Goal: Navigation & Orientation: Find specific page/section

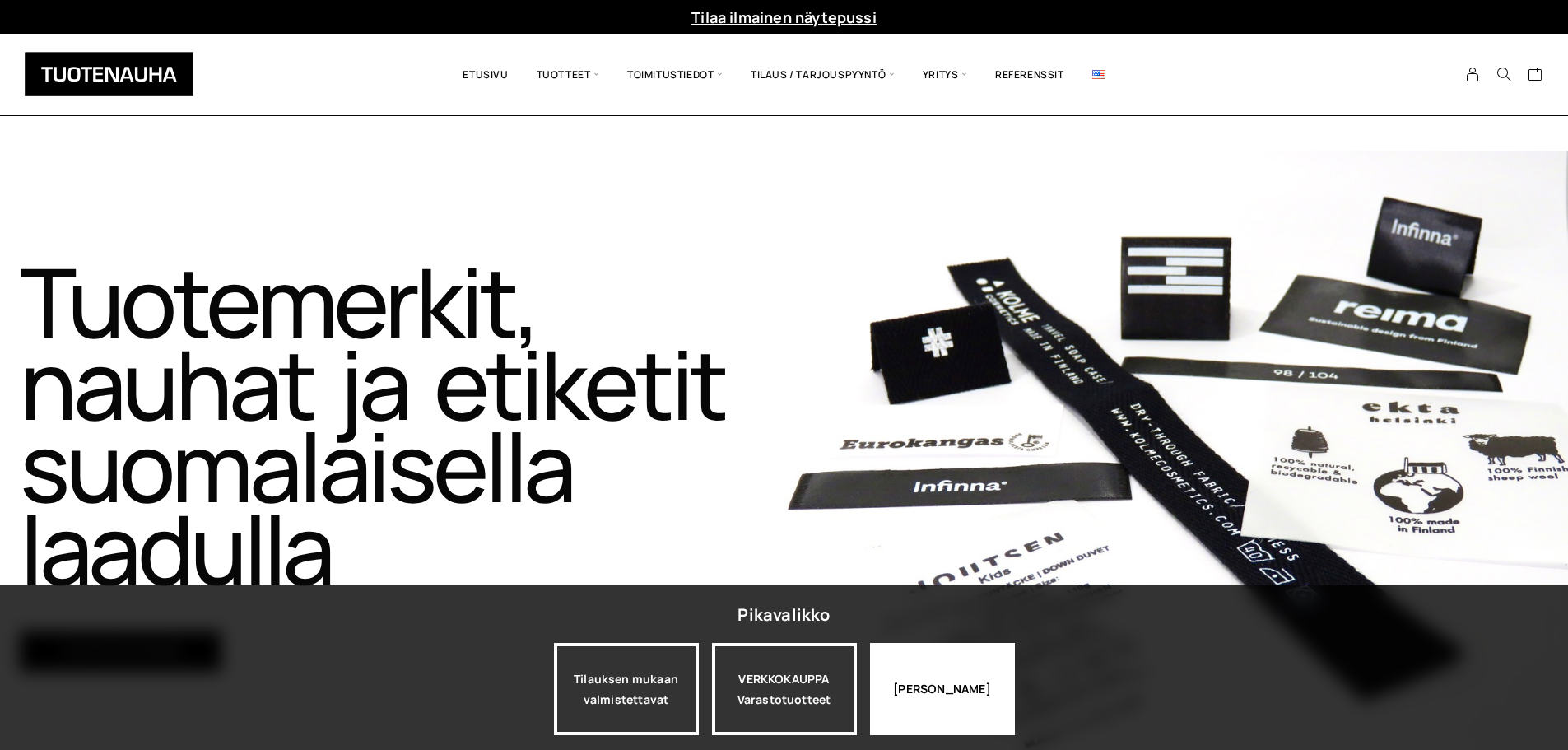
click at [924, 691] on div "Jatka katselua" at bounding box center [942, 689] width 144 height 93
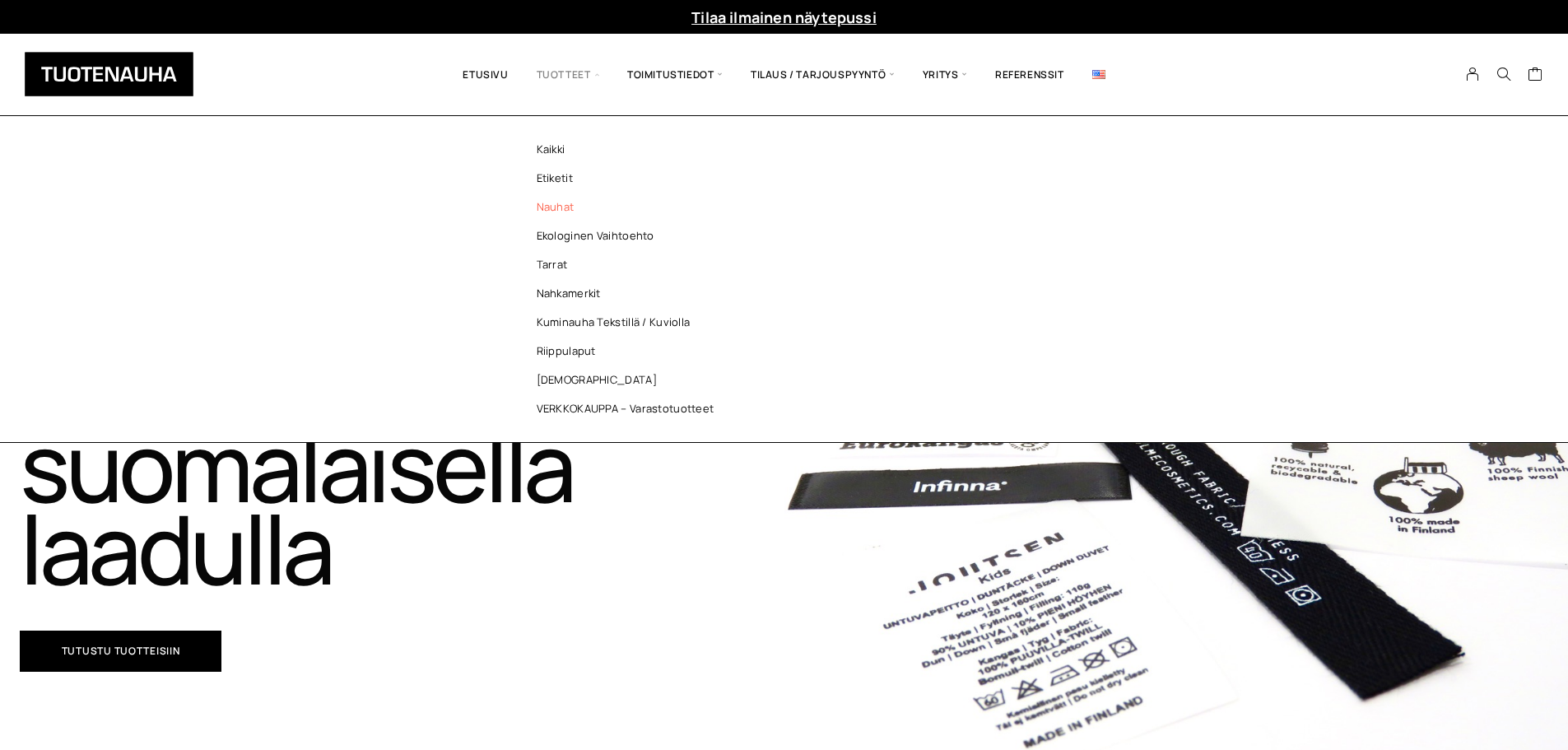
click at [554, 202] on link "Nauhat" at bounding box center [630, 207] width 239 height 29
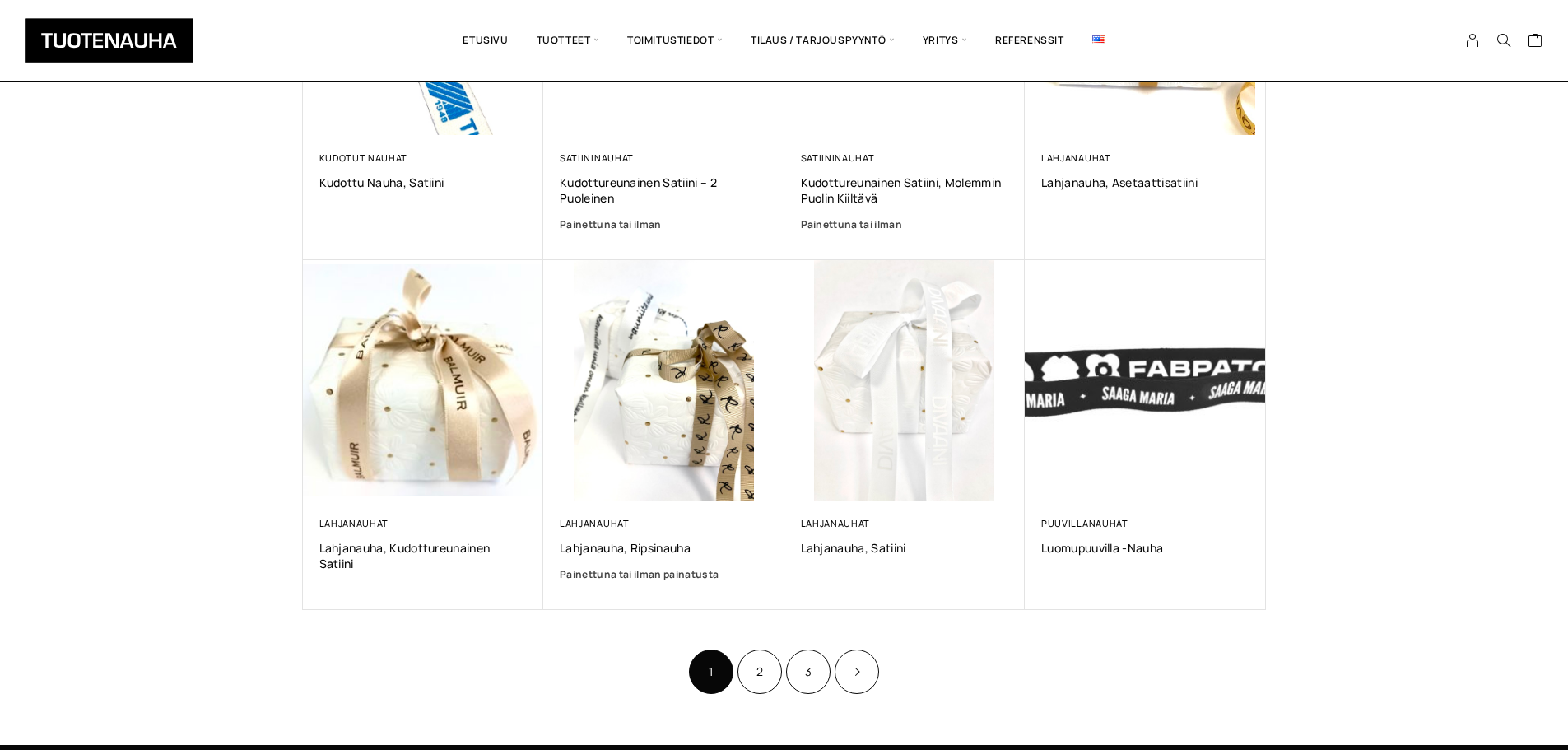
scroll to position [872, 0]
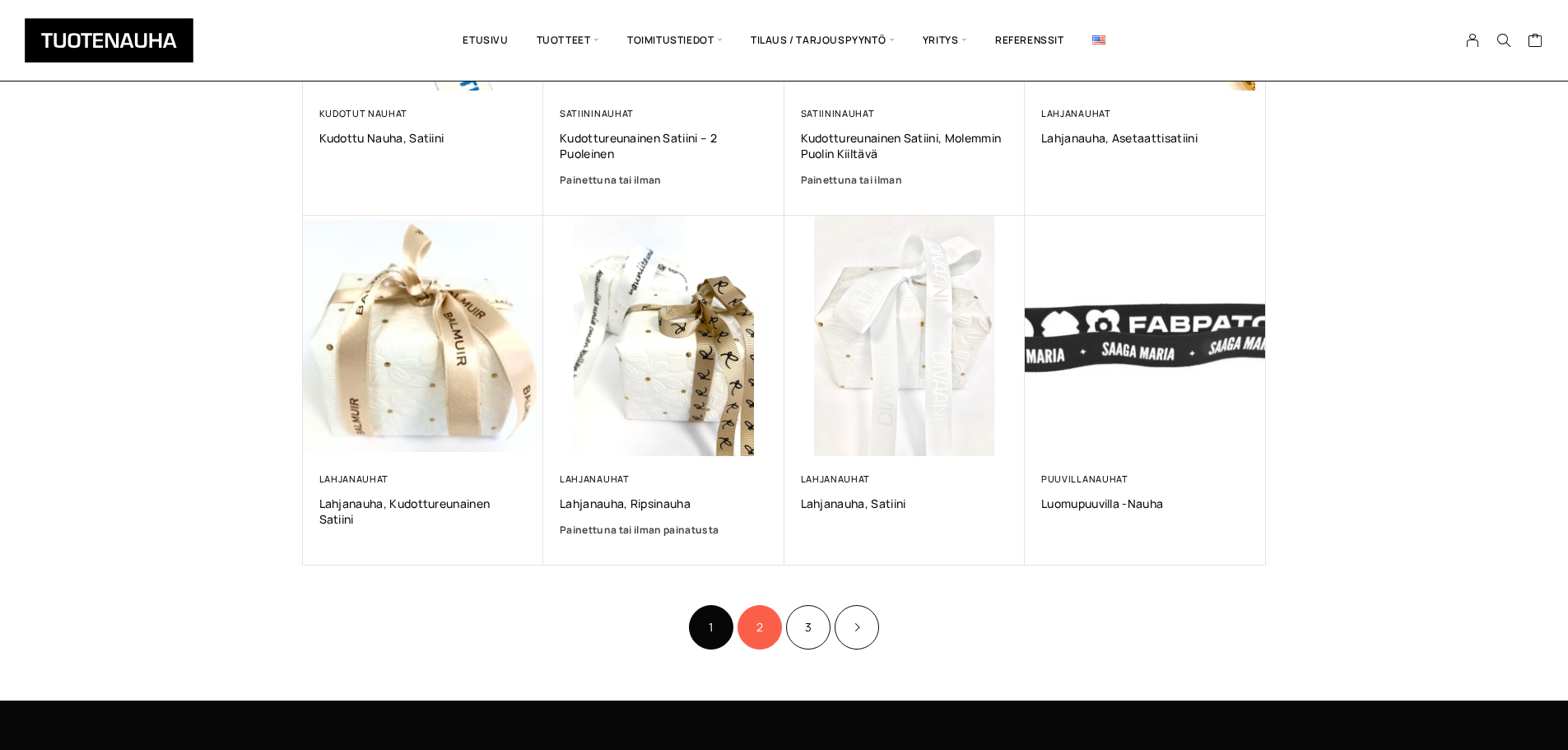
click at [766, 635] on link "2" at bounding box center [759, 626] width 44 height 44
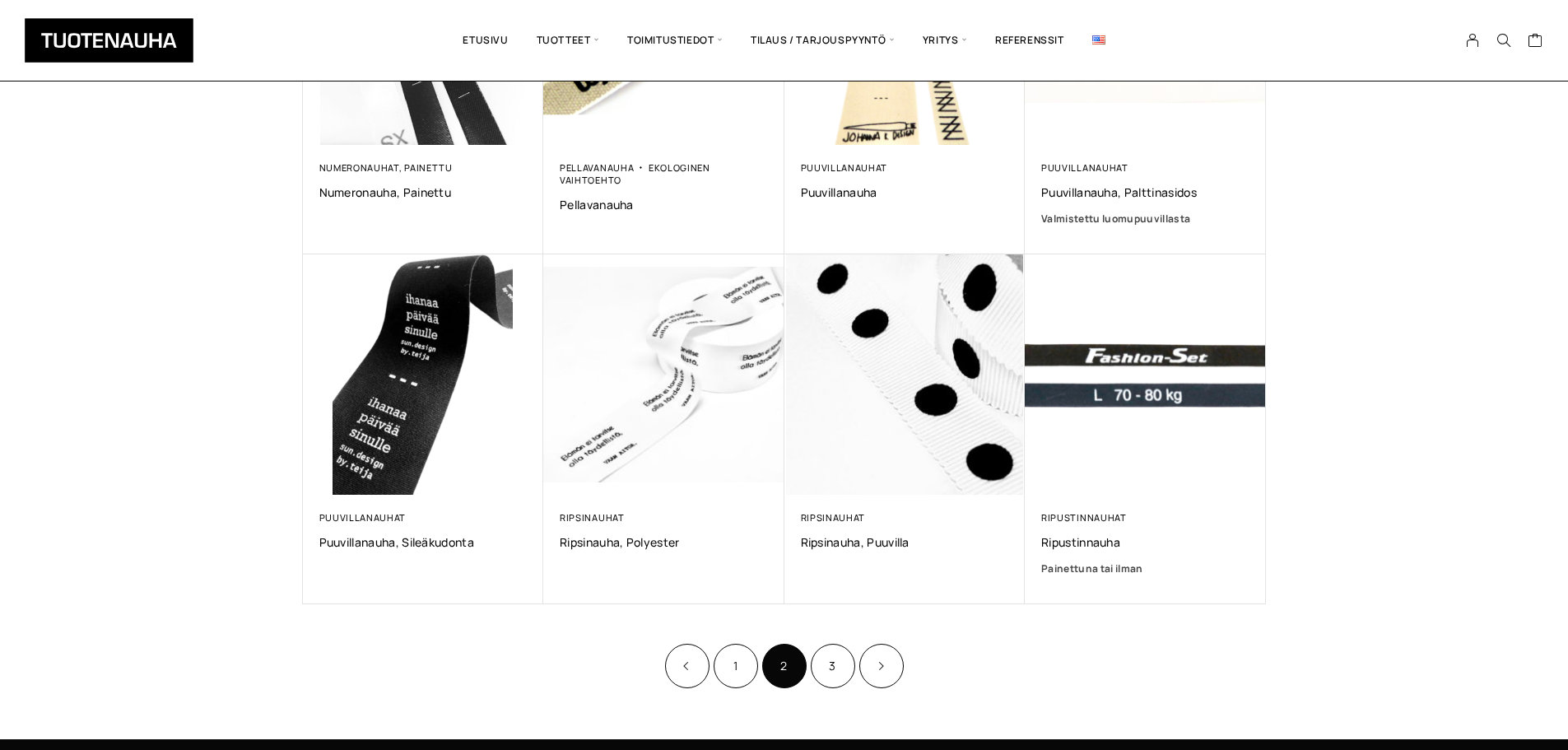
scroll to position [818, 0]
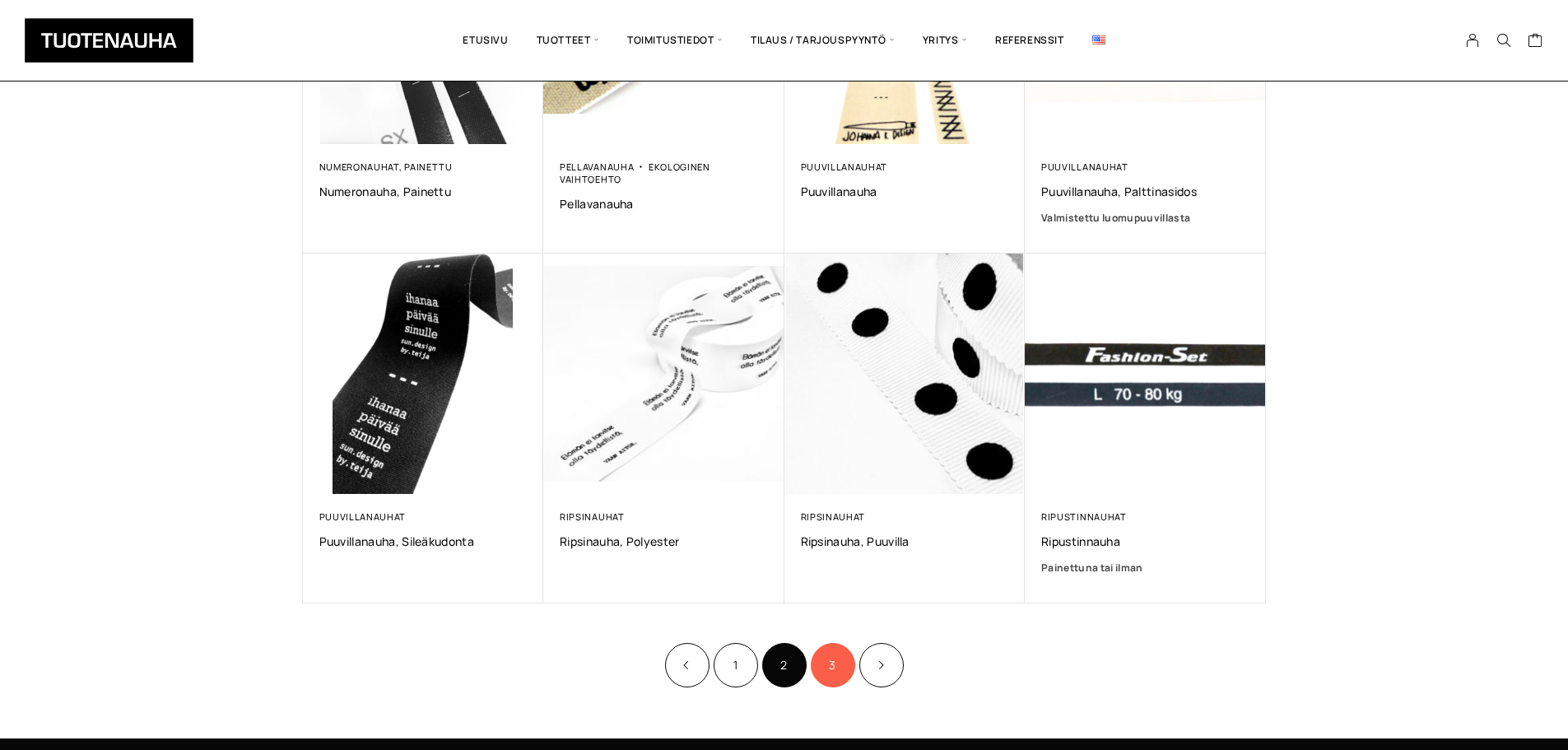
click at [829, 661] on link "3" at bounding box center [832, 664] width 44 height 44
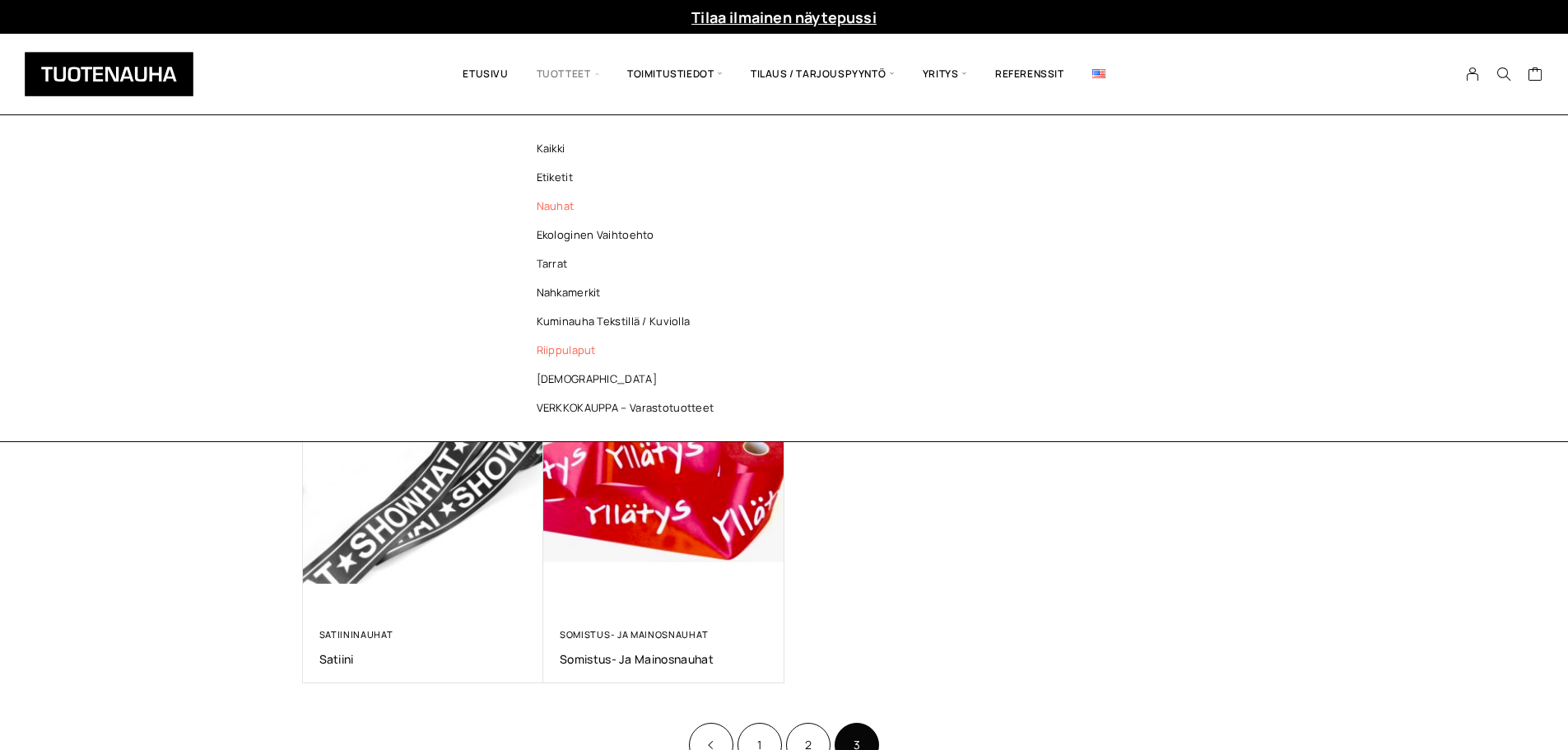
click at [584, 356] on link "Riippulaput" at bounding box center [630, 349] width 239 height 29
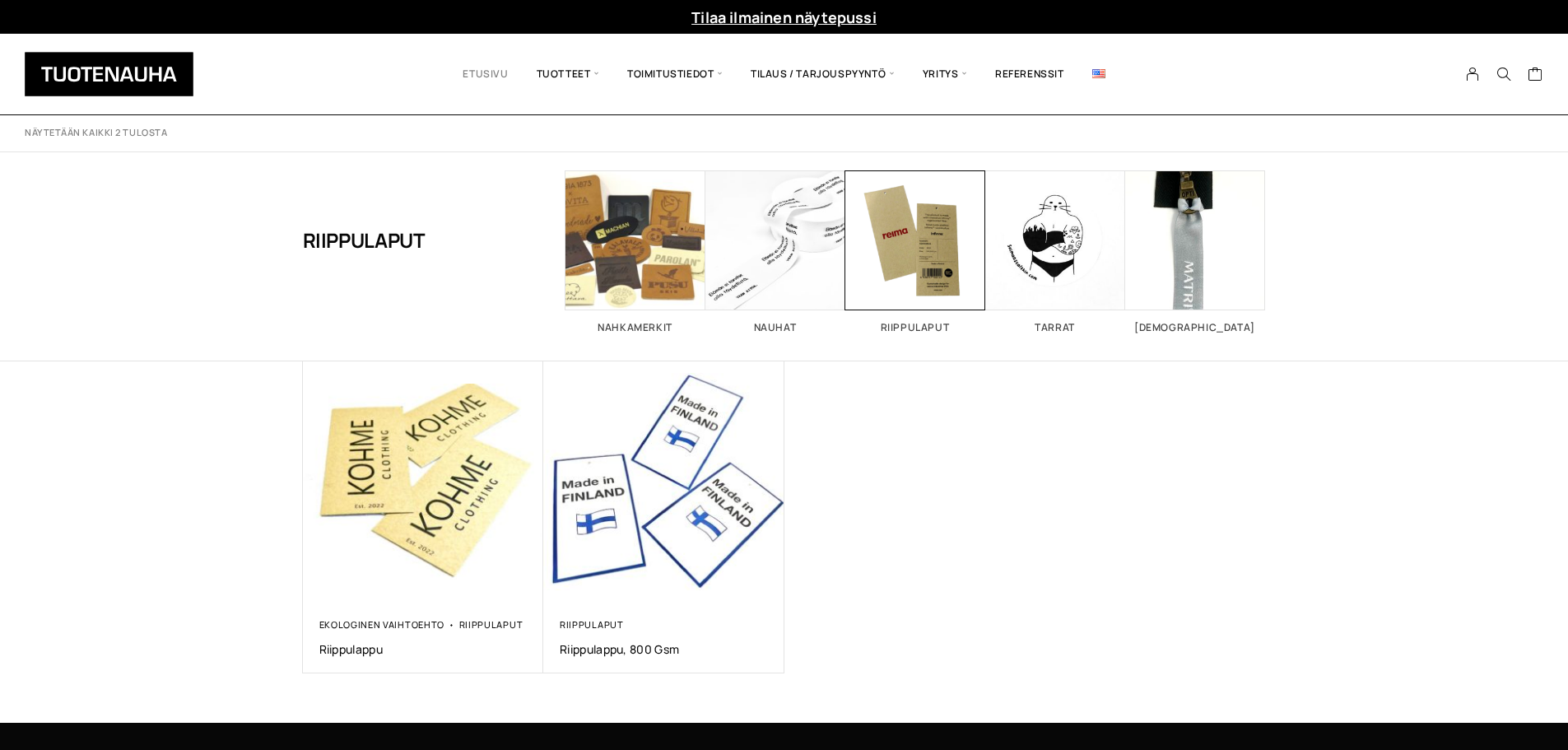
click at [490, 77] on link "Etusivu" at bounding box center [485, 74] width 74 height 56
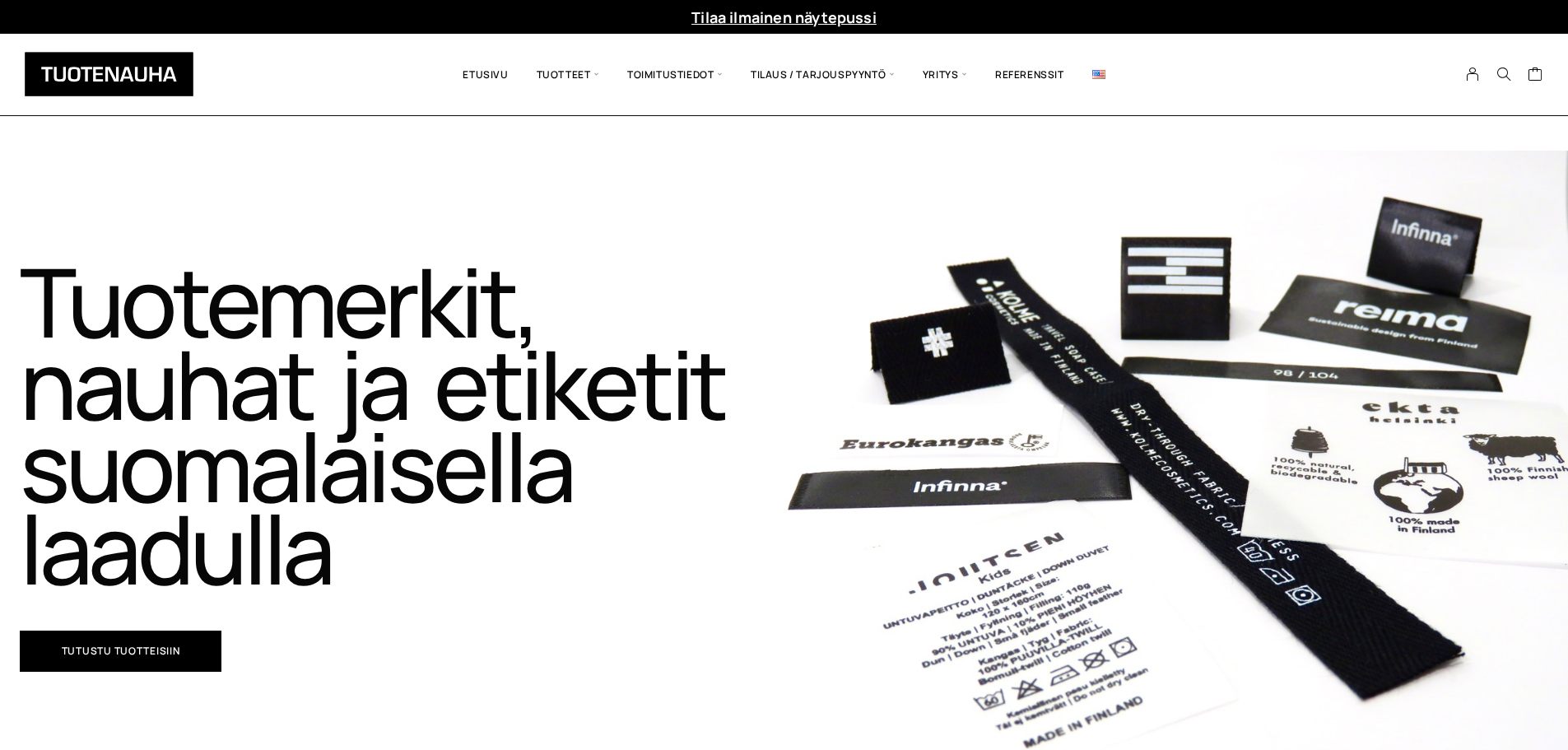
click at [675, 238] on div "Tuotemerkit, nauhat ja etiketit suomalaisella laadulla​ Tutustu tuotteisiin" at bounding box center [392, 465] width 784 height 631
click at [1095, 74] on img at bounding box center [1098, 74] width 13 height 9
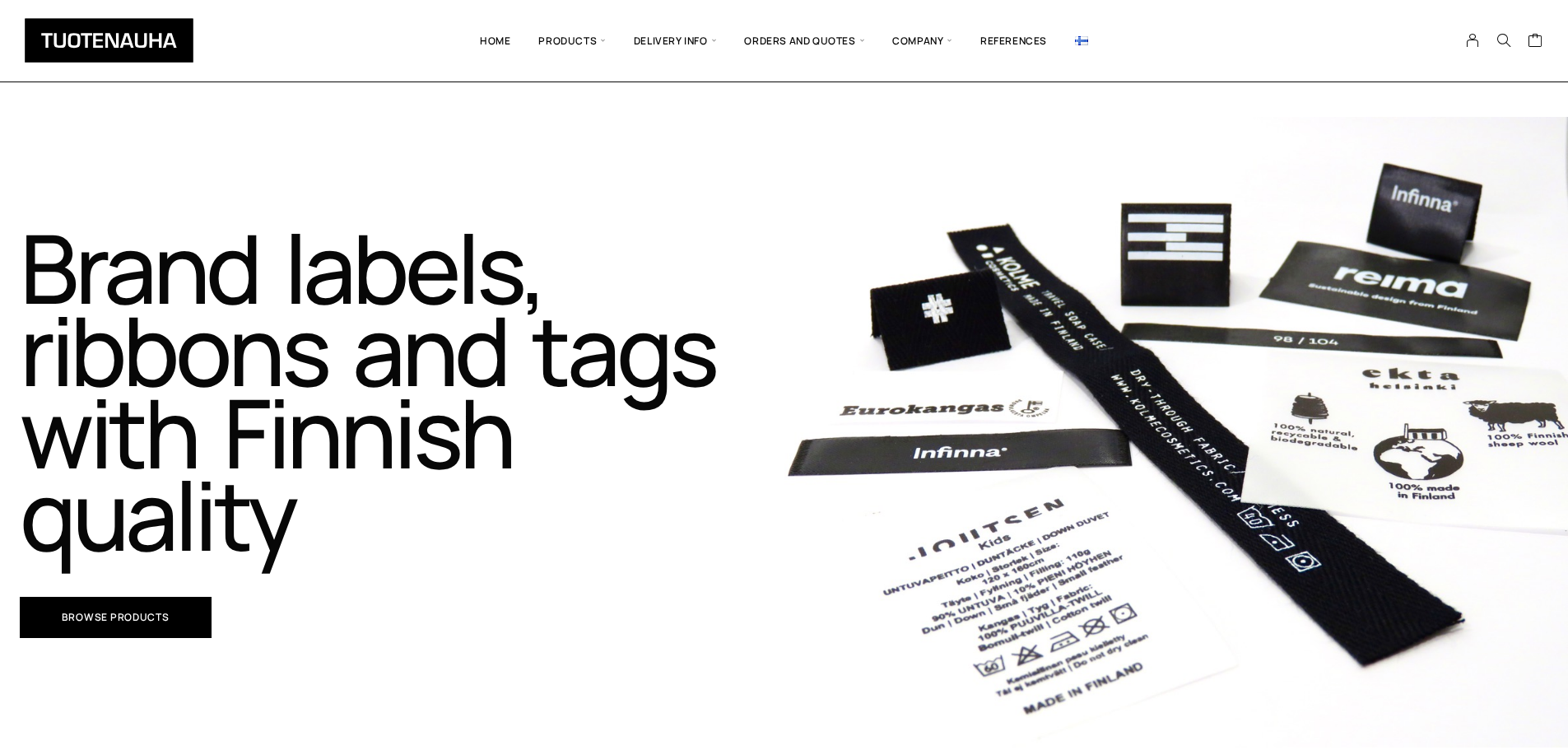
click at [1078, 39] on img at bounding box center [1081, 41] width 13 height 9
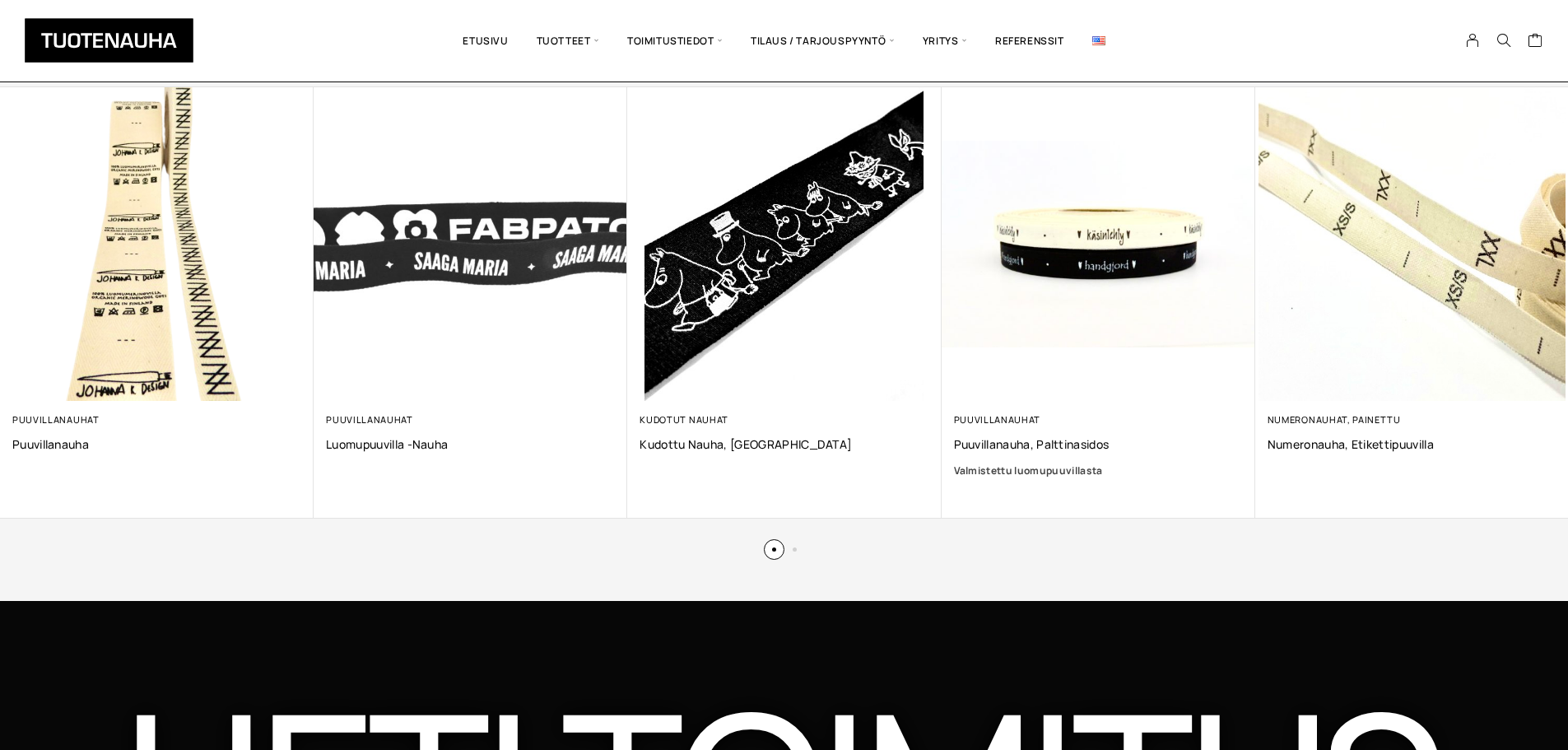
scroll to position [4413, 0]
